Goal: Obtain resource: Obtain resource

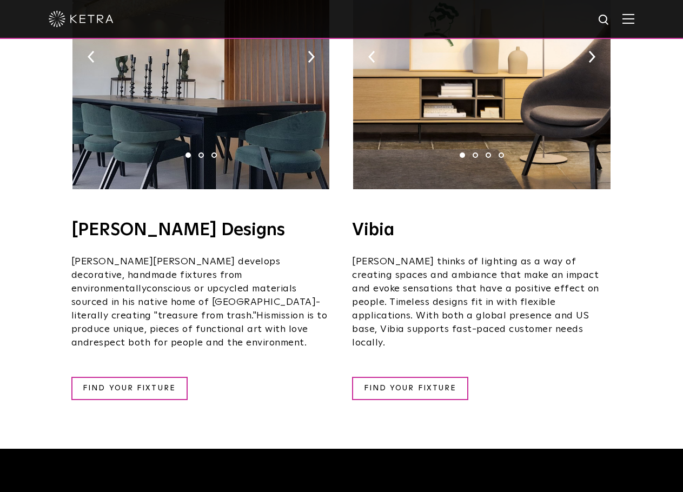
scroll to position [1887, 0]
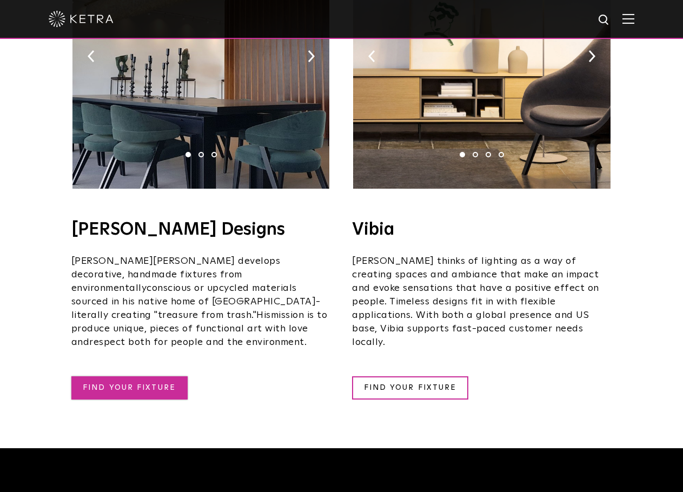
click at [147, 376] on link "FIND YOUR FIXTURE" at bounding box center [129, 387] width 116 height 23
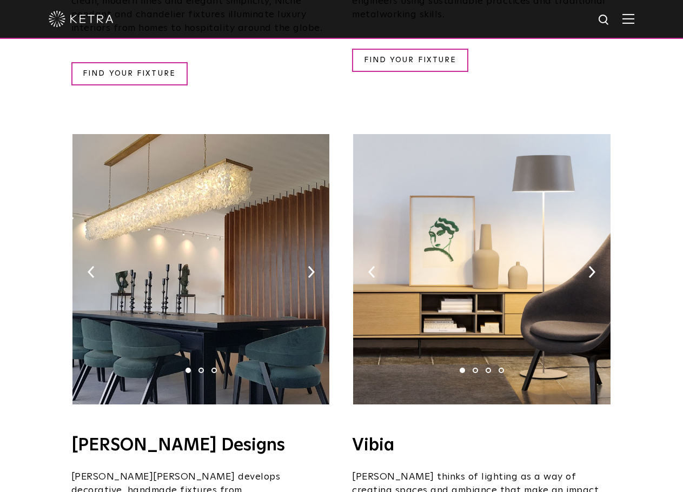
scroll to position [1670, 0]
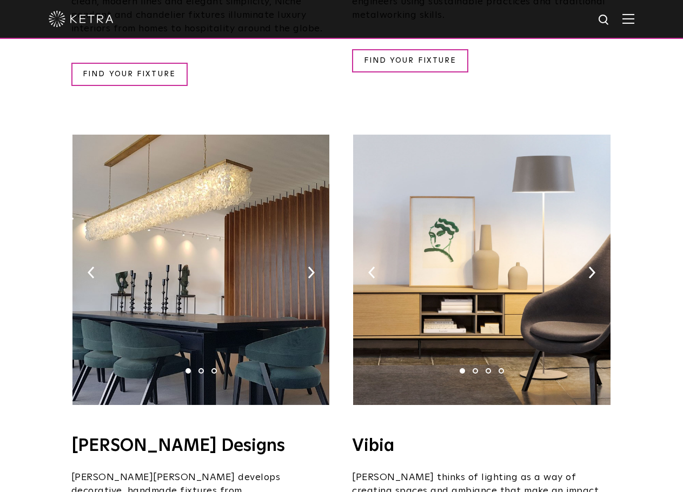
click at [434, 312] on img at bounding box center [481, 270] width 257 height 270
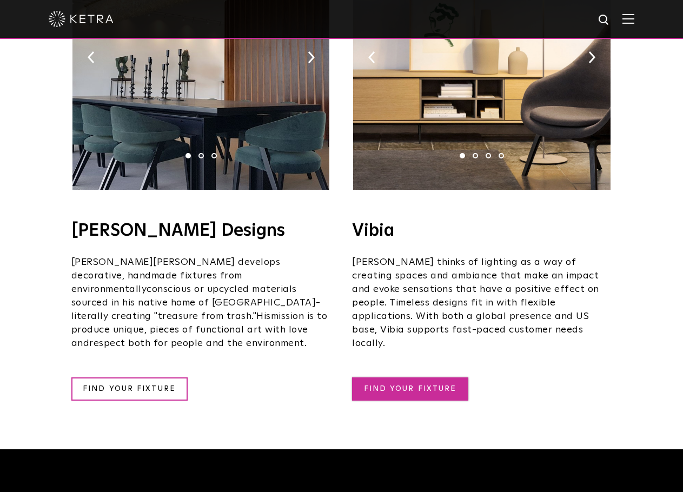
scroll to position [1886, 0]
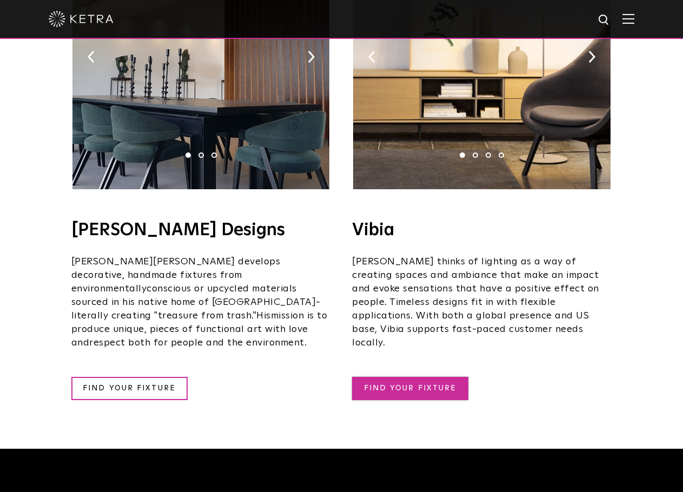
click at [418, 377] on link "FIND YOUR FIXTURE" at bounding box center [410, 388] width 116 height 23
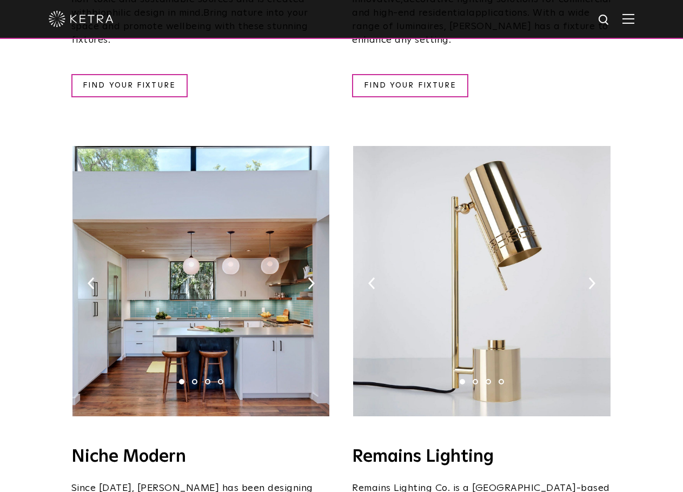
click at [208, 289] on img at bounding box center [200, 281] width 257 height 270
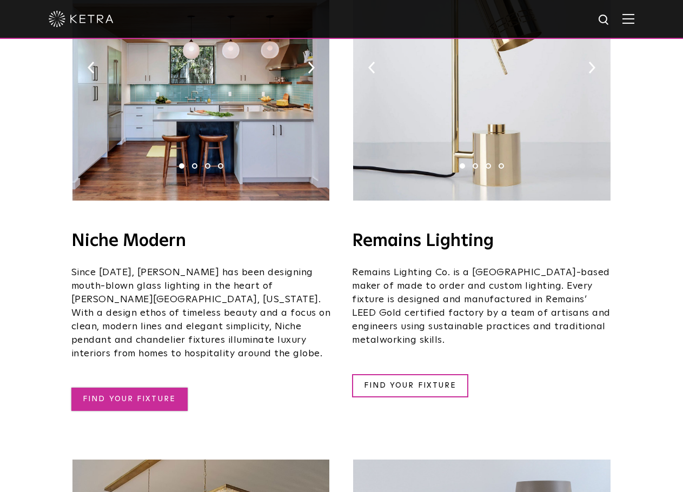
scroll to position [1346, 0]
click at [143, 387] on link "FIND YOUR FIXTURE" at bounding box center [129, 398] width 116 height 23
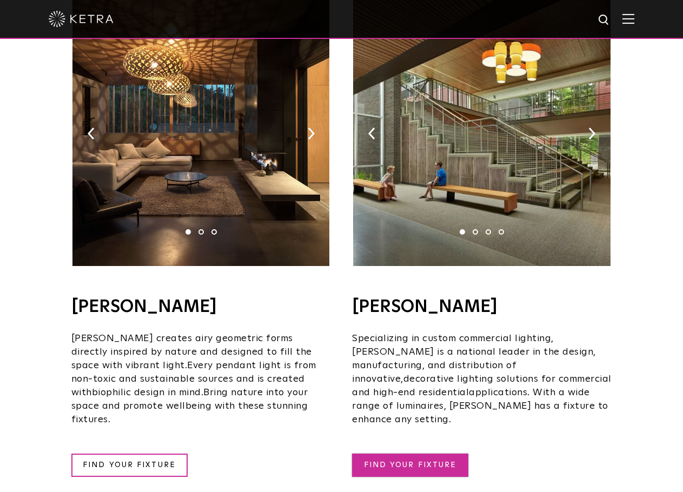
scroll to position [750, 0]
click at [401, 453] on link "FIND YOUR FIXTURE" at bounding box center [410, 464] width 116 height 23
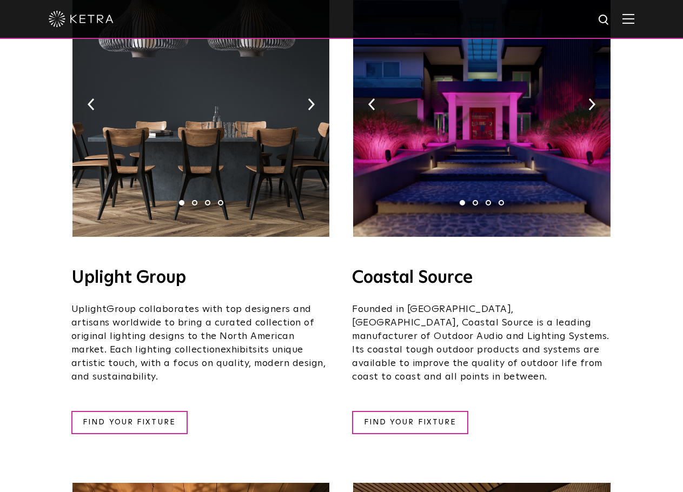
scroll to position [263, 0]
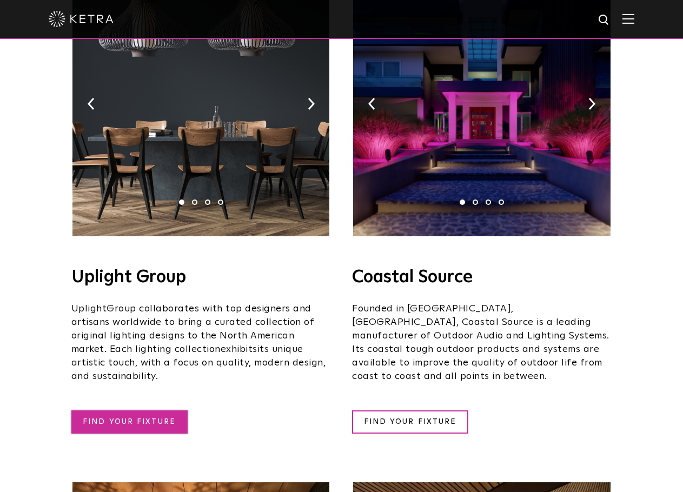
click at [127, 411] on link "FIND YOUR FIXTURE" at bounding box center [129, 422] width 116 height 23
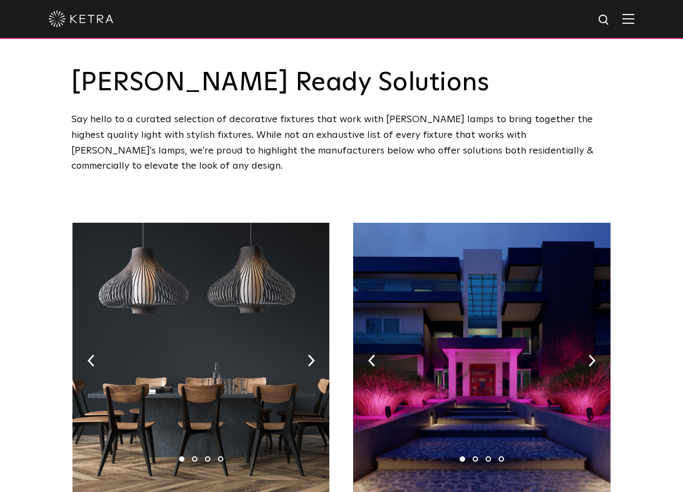
scroll to position [0, 0]
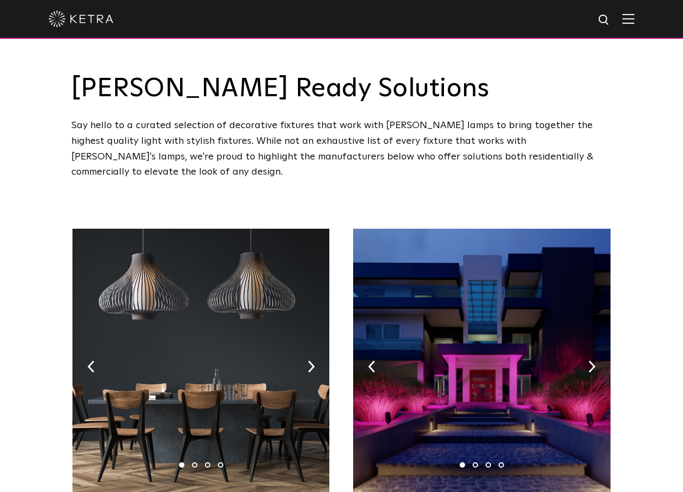
click at [634, 18] on img at bounding box center [629, 19] width 12 height 10
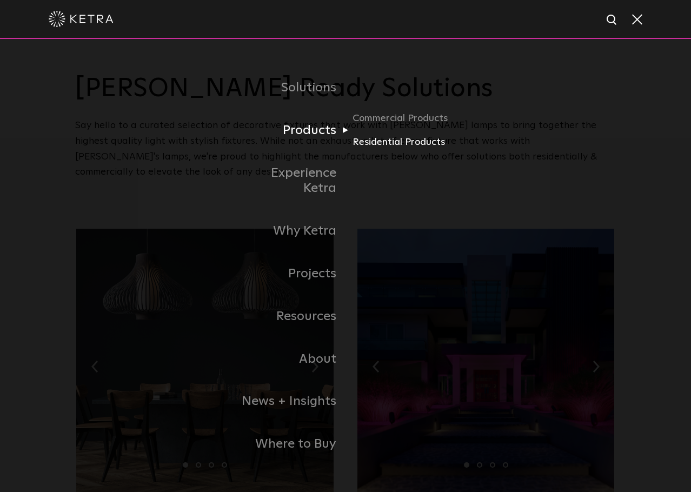
click at [365, 150] on link "Residential Products" at bounding box center [405, 143] width 104 height 16
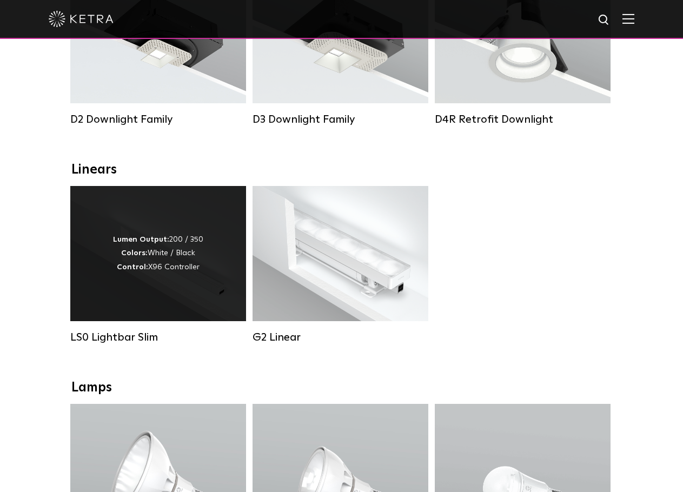
scroll to position [270, 0]
click at [157, 270] on div "Lumen Output: 200 / 350 Colors: White / Black Control: X96 Controller" at bounding box center [158, 254] width 90 height 41
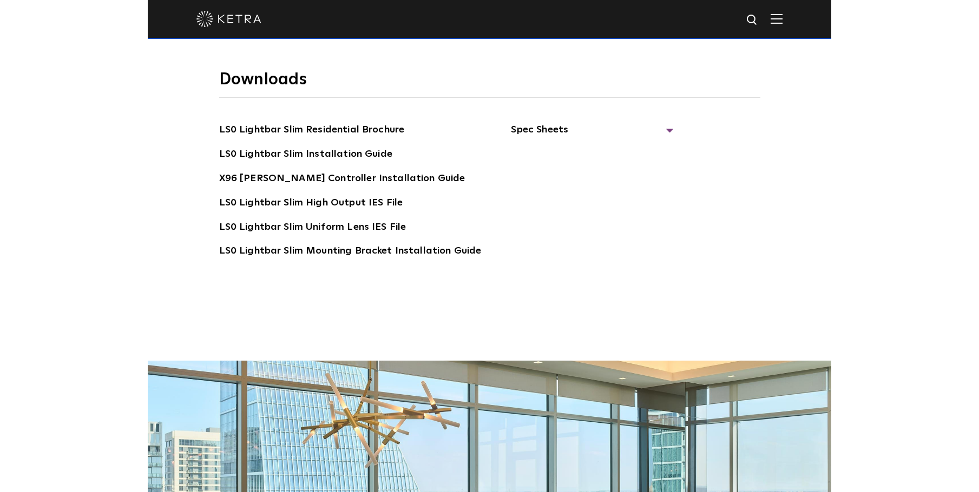
scroll to position [2216, 0]
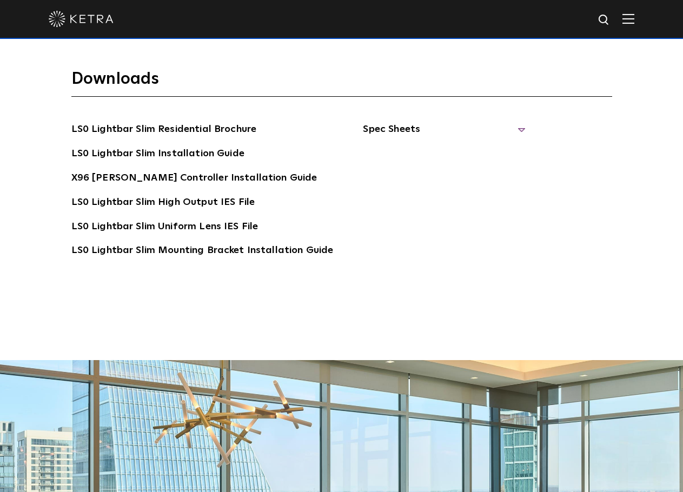
click at [387, 122] on span "Spec Sheets" at bounding box center [444, 134] width 162 height 24
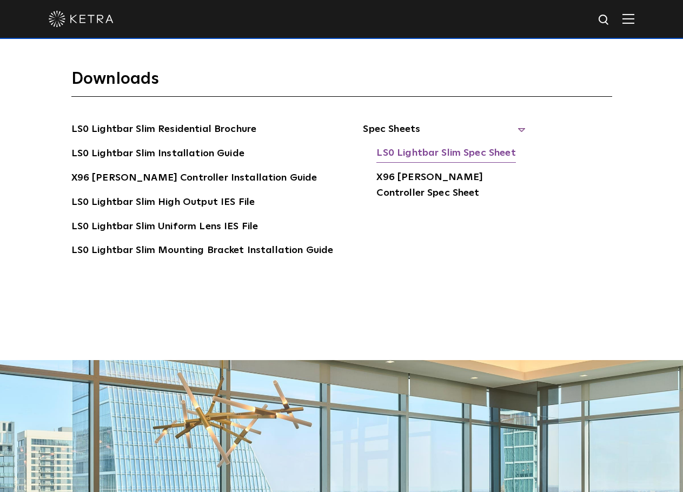
click at [419, 146] on link "LS0 Lightbar Slim Spec Sheet" at bounding box center [445, 154] width 139 height 17
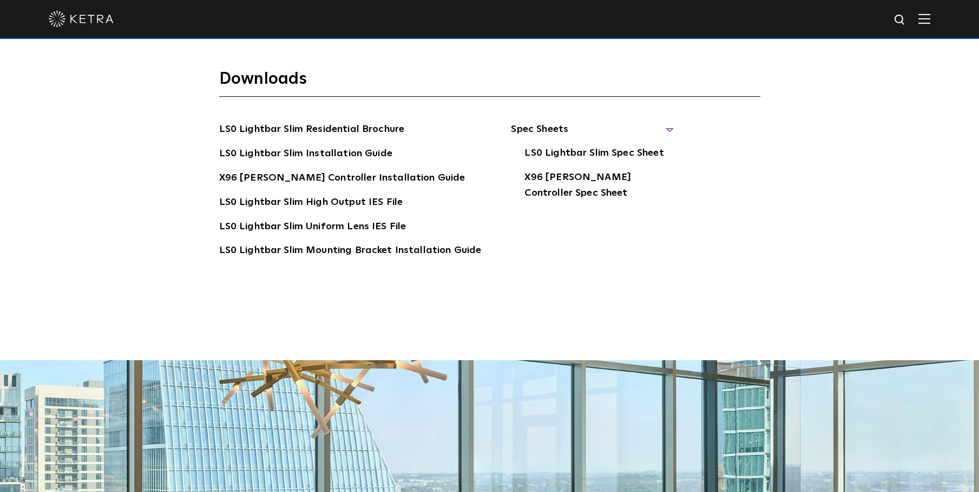
click at [683, 23] on img at bounding box center [924, 19] width 12 height 10
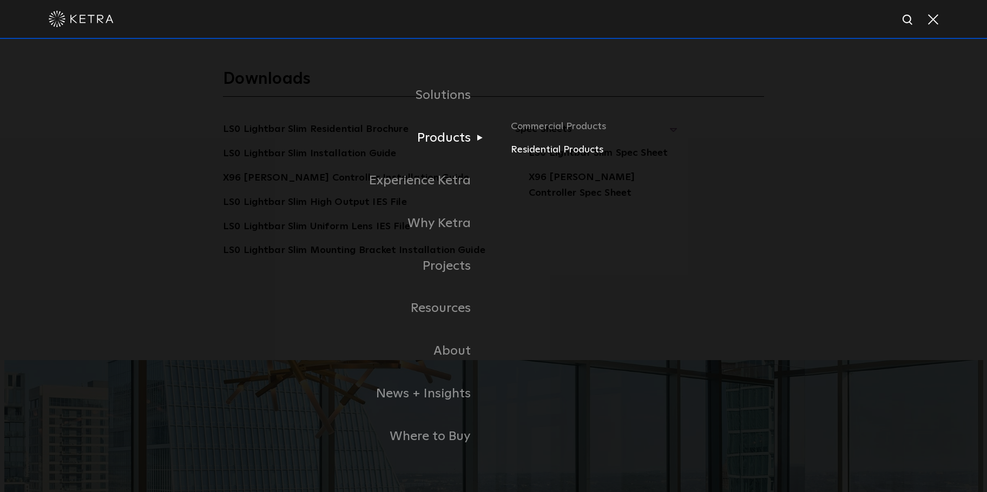
click at [523, 150] on link "Residential Products" at bounding box center [637, 150] width 253 height 16
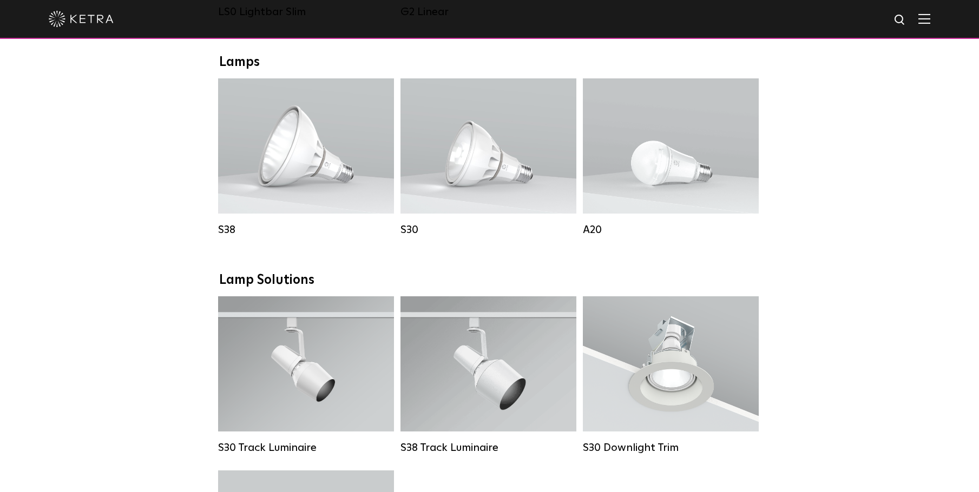
scroll to position [595, 0]
